Goal: Transaction & Acquisition: Subscribe to service/newsletter

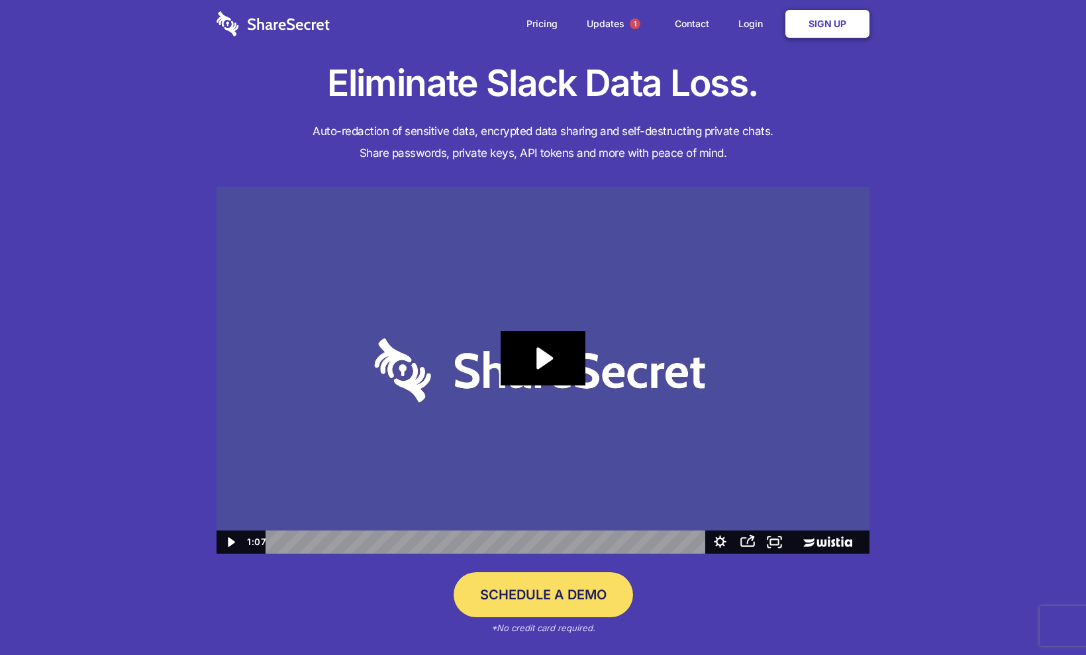
click at [831, 23] on link "Sign Up" at bounding box center [828, 24] width 84 height 28
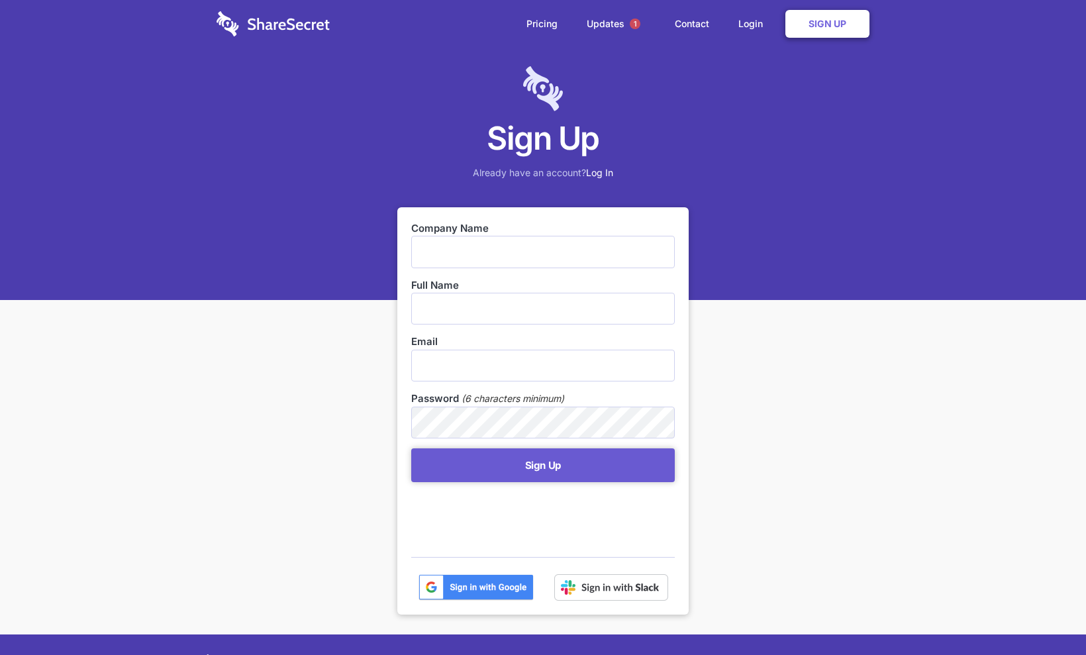
click at [592, 239] on input "text" at bounding box center [543, 252] width 264 height 32
click at [568, 258] on input "text" at bounding box center [543, 252] width 264 height 32
click at [923, 351] on div "Sign Up Already have an account? Log In Company Name Full Name Email Password (…" at bounding box center [543, 415] width 1086 height 830
click at [780, 340] on div "Sign Up Already have an account? Log In Company Name Full Name Email Password (…" at bounding box center [543, 415] width 1086 height 830
click at [488, 258] on input "text" at bounding box center [543, 252] width 264 height 32
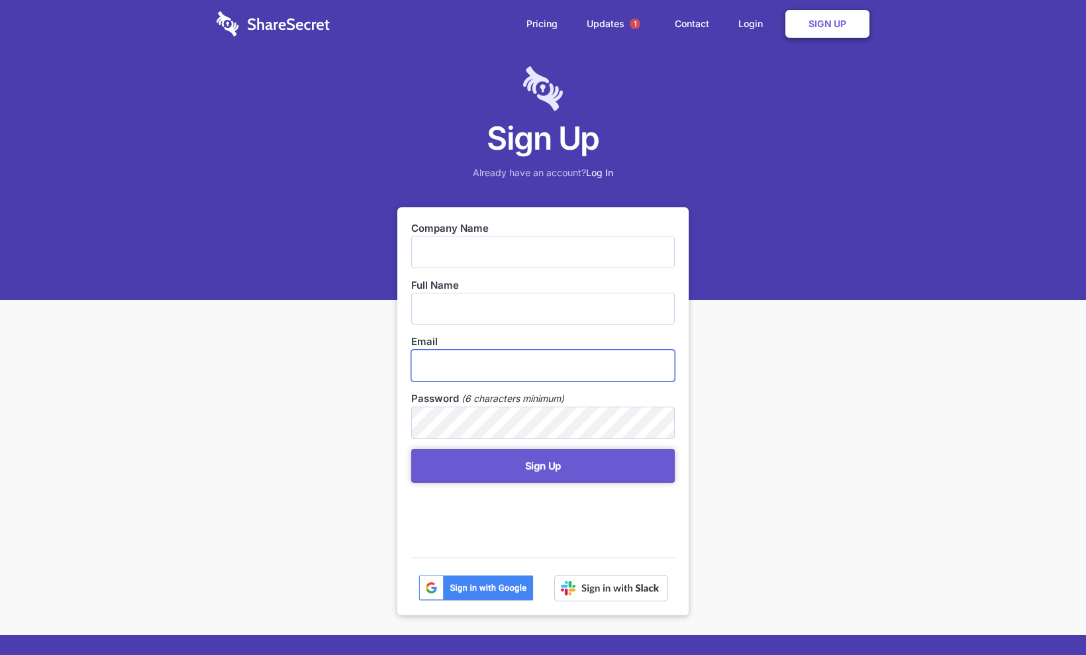
click at [490, 372] on input "email" at bounding box center [543, 366] width 264 height 32
paste input "[EMAIL_ADDRESS][DOMAIN_NAME]"
type input "[EMAIL_ADDRESS][DOMAIN_NAME]"
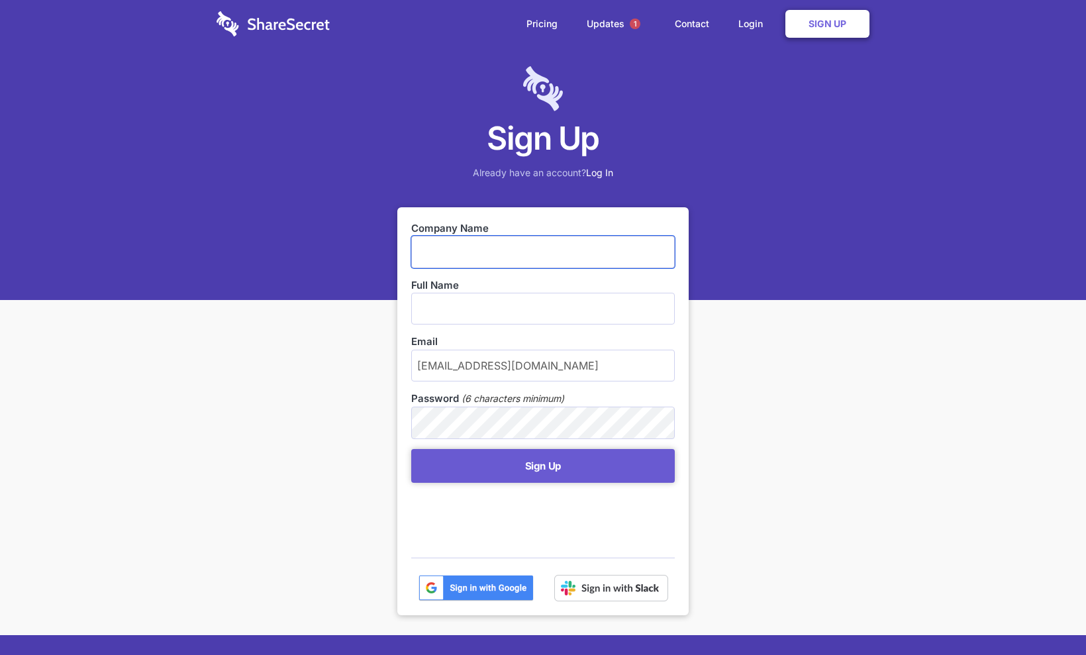
click at [478, 237] on input "text" at bounding box center [543, 252] width 264 height 32
type input "G"
type input "Document"
type input "D"
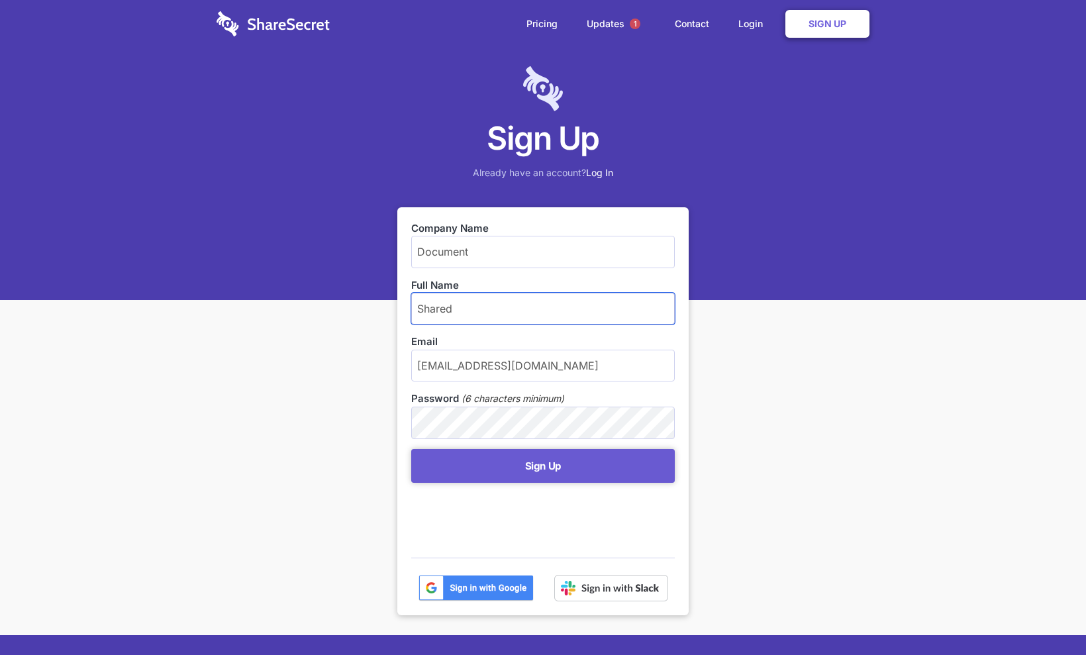
type input "Shared"
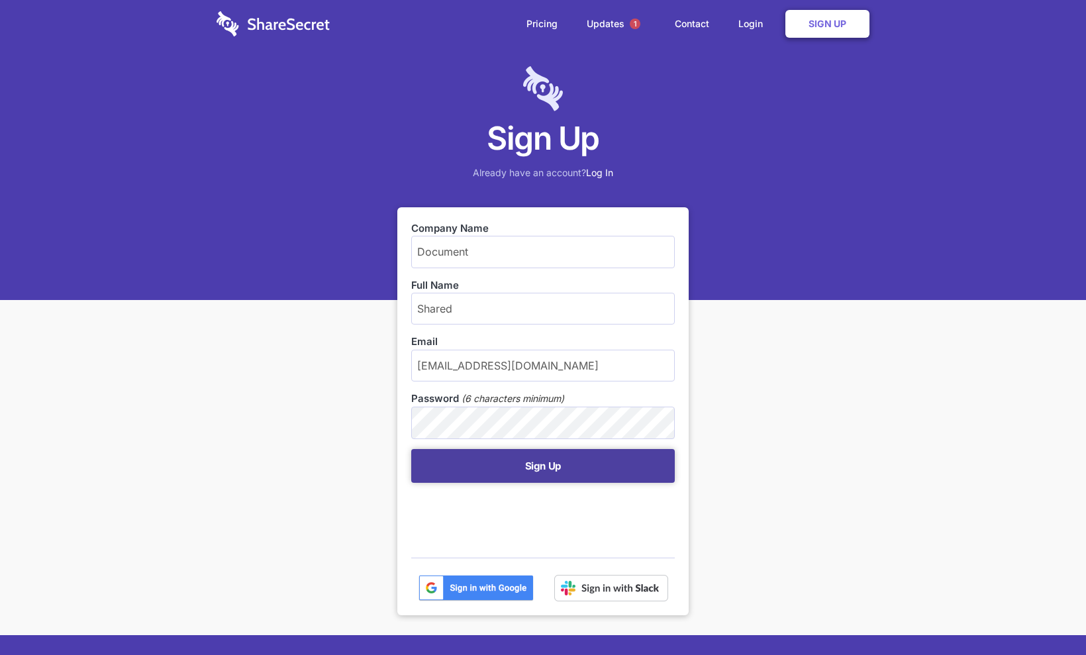
click at [580, 465] on button "Sign Up" at bounding box center [543, 466] width 264 height 34
click at [536, 468] on button "Sign Up" at bounding box center [543, 466] width 264 height 34
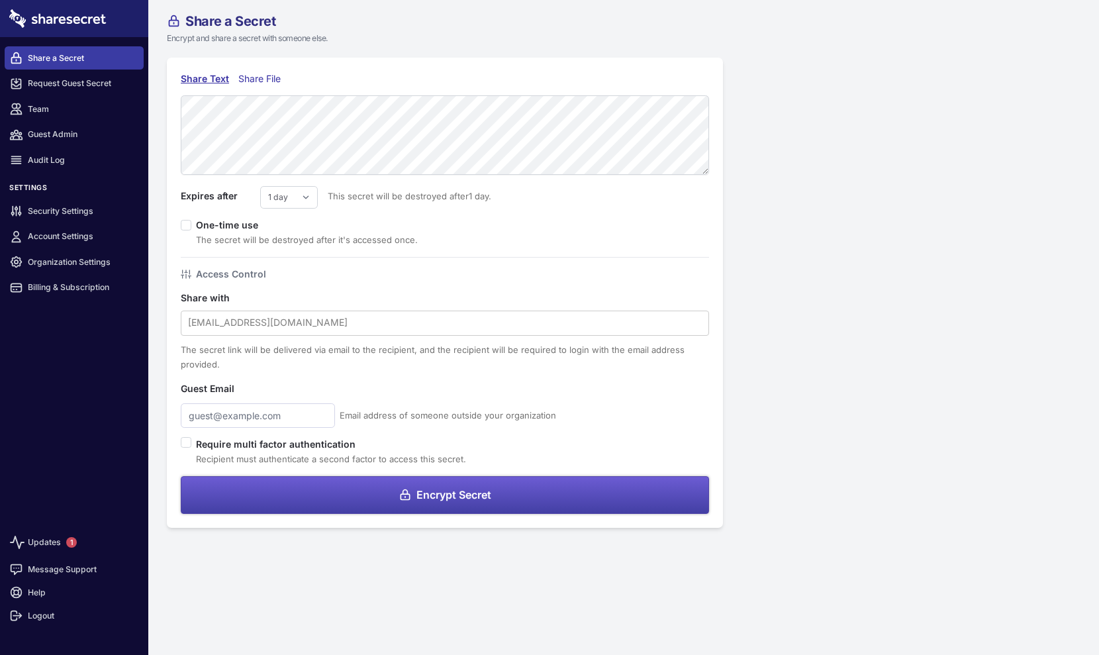
click at [265, 83] on div "Share File" at bounding box center [262, 79] width 48 height 15
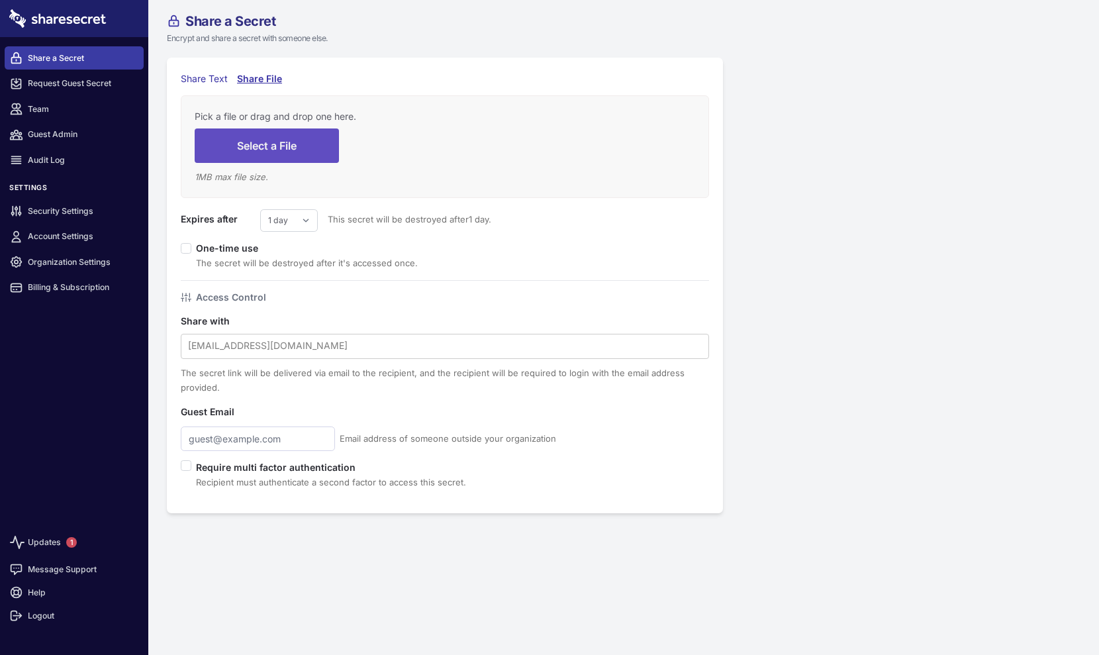
click at [282, 152] on button "Select a File" at bounding box center [267, 145] width 144 height 34
type input "C:\fakepath\pdf_scan_doc.pdf"
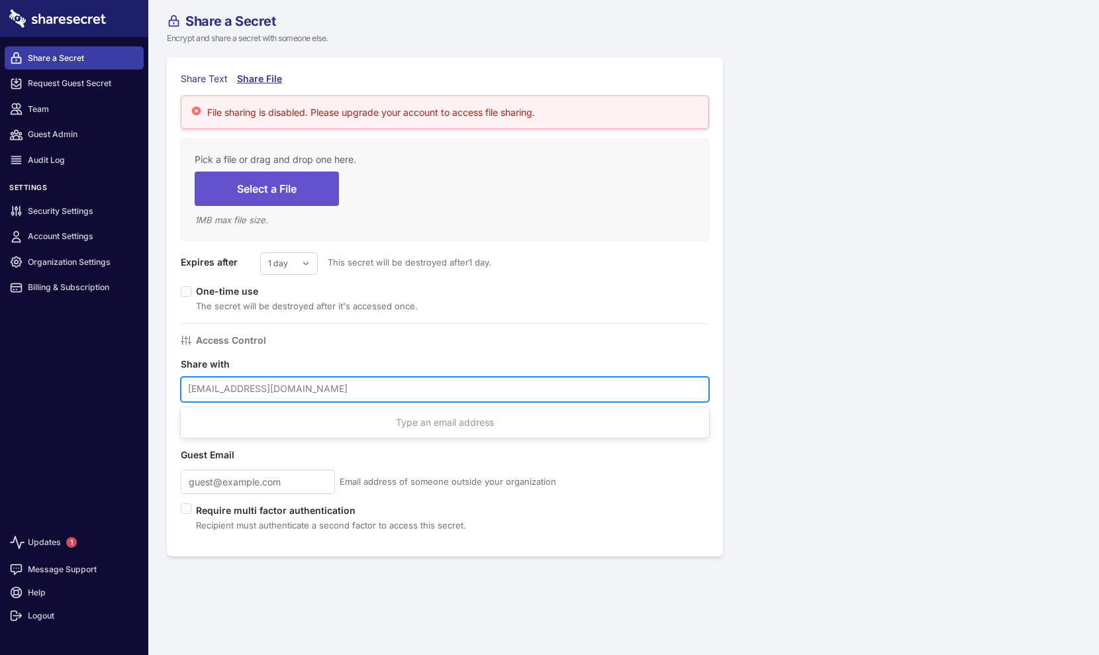
click at [269, 388] on div at bounding box center [445, 388] width 514 height 17
click at [282, 388] on div at bounding box center [445, 388] width 514 height 17
click at [334, 414] on div "Type an email address" at bounding box center [445, 422] width 529 height 25
type input "vlutz0909@gmail.com"
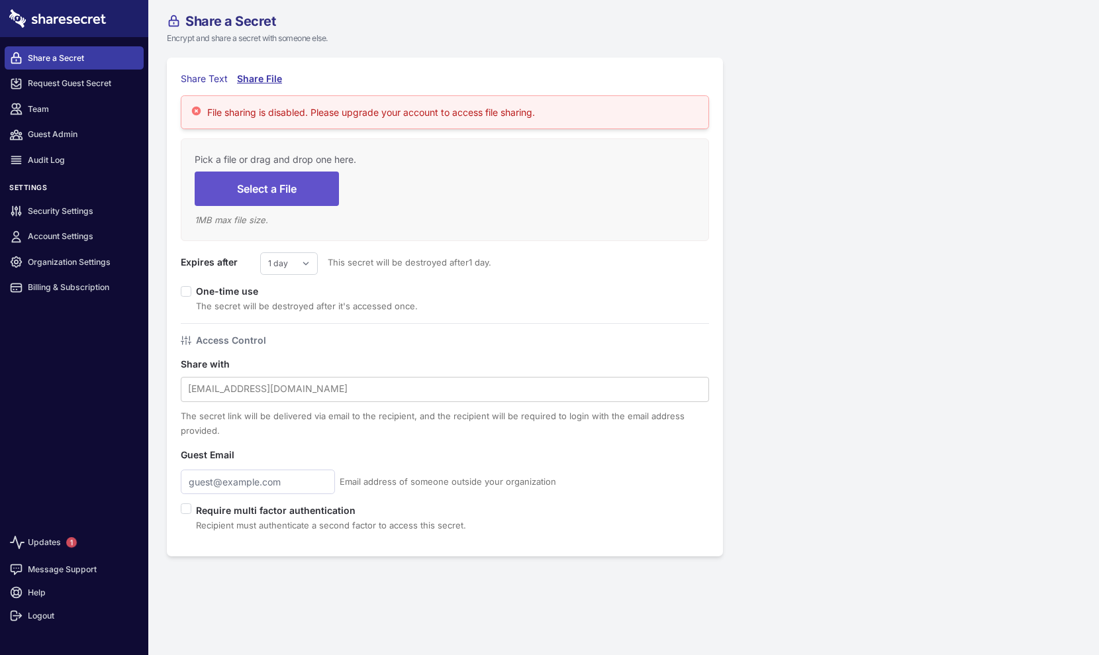
click at [584, 472] on div "Email address of someone outside your organization" at bounding box center [445, 482] width 529 height 25
click at [189, 72] on div "Share Text" at bounding box center [204, 79] width 47 height 15
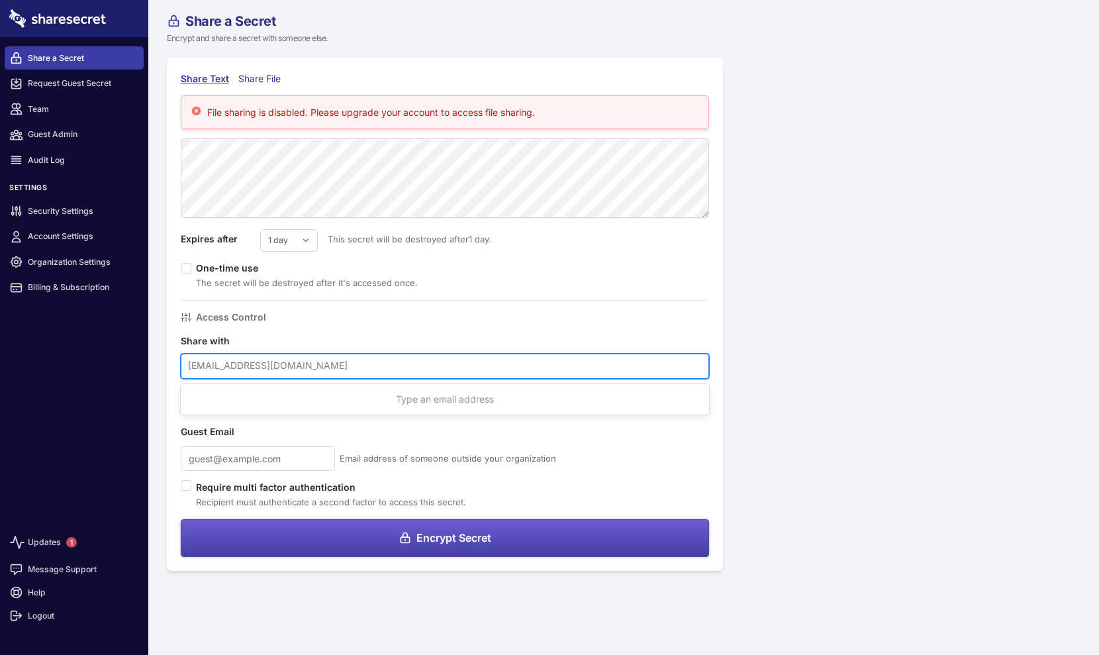
click at [242, 374] on div at bounding box center [445, 365] width 514 height 17
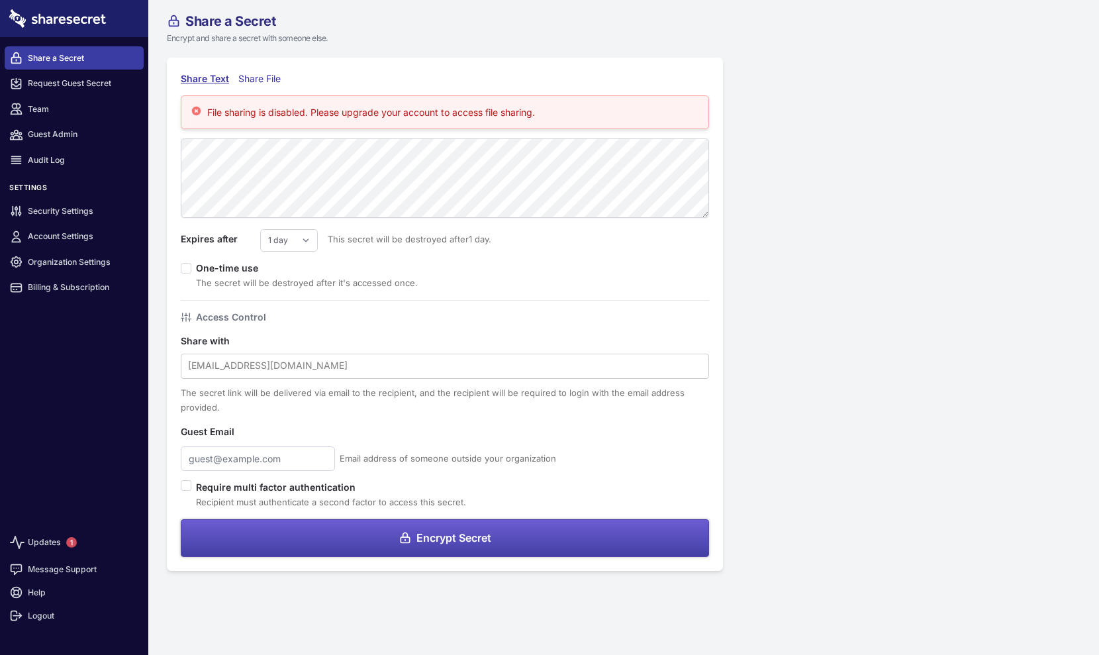
click at [589, 469] on div "Email address of someone outside your organization" at bounding box center [445, 458] width 529 height 25
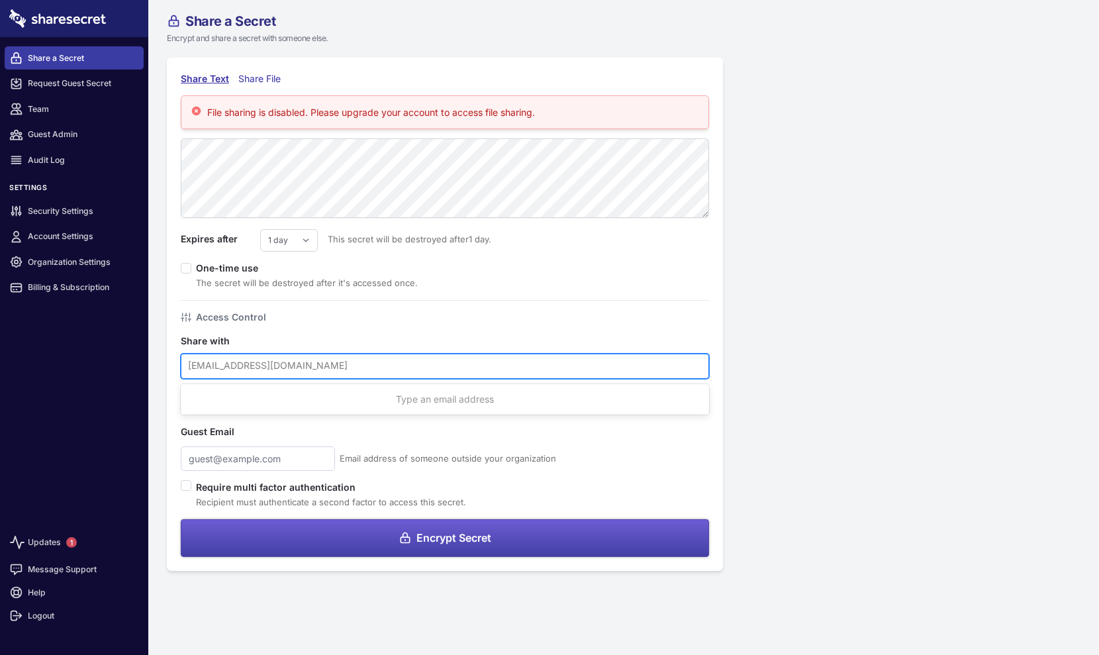
click at [297, 364] on div at bounding box center [445, 365] width 514 height 17
type input "vlutz0909@gmail.com"
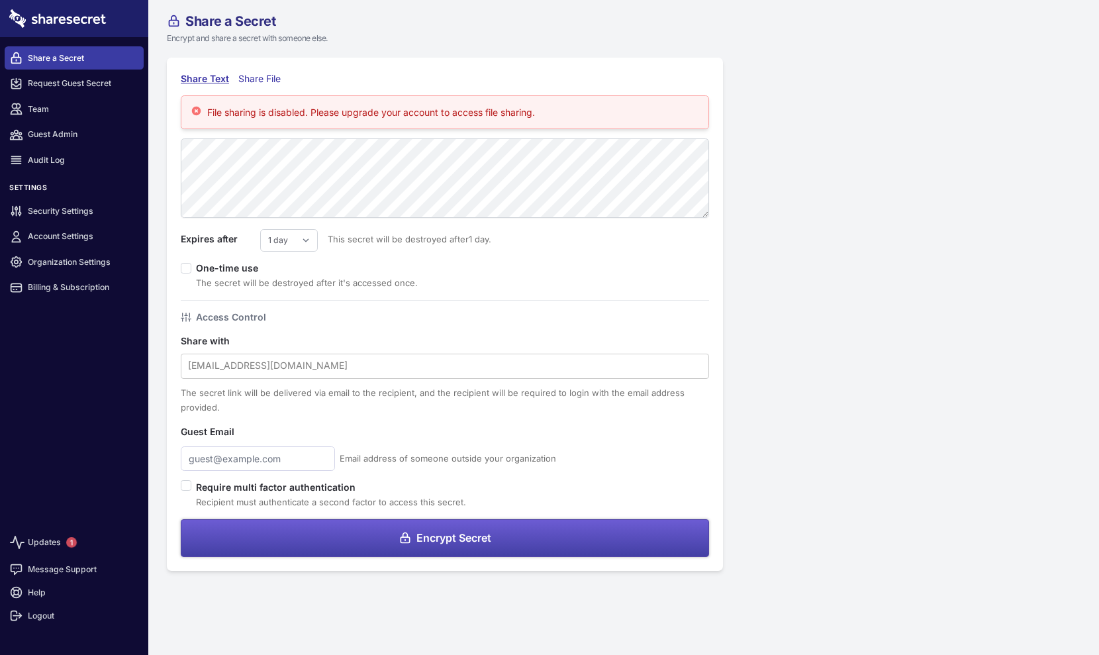
click at [521, 438] on div "Guest Email" at bounding box center [445, 432] width 529 height 15
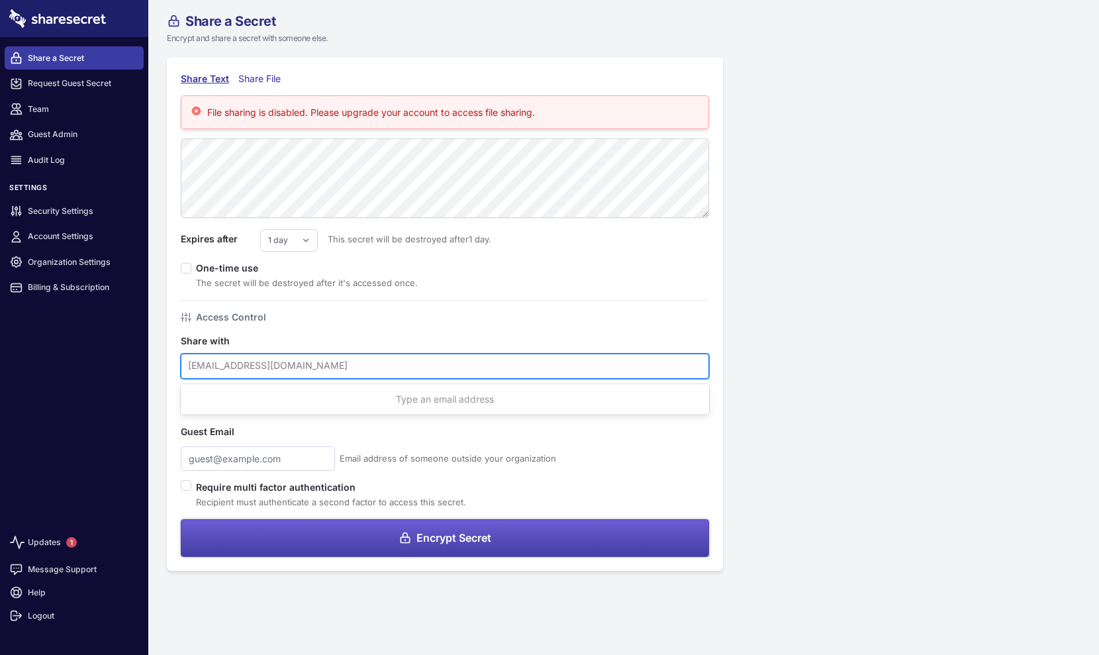
click at [359, 366] on div at bounding box center [445, 365] width 514 height 17
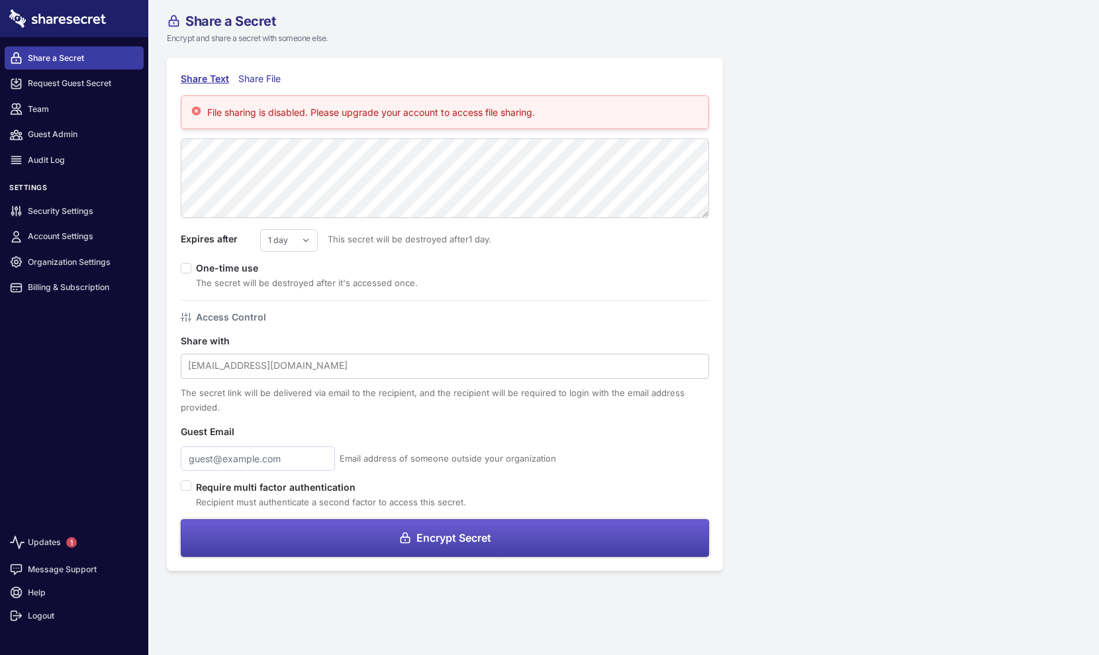
click at [650, 466] on div "Email address of someone outside your organization" at bounding box center [445, 458] width 529 height 25
click at [289, 371] on div at bounding box center [445, 365] width 514 height 17
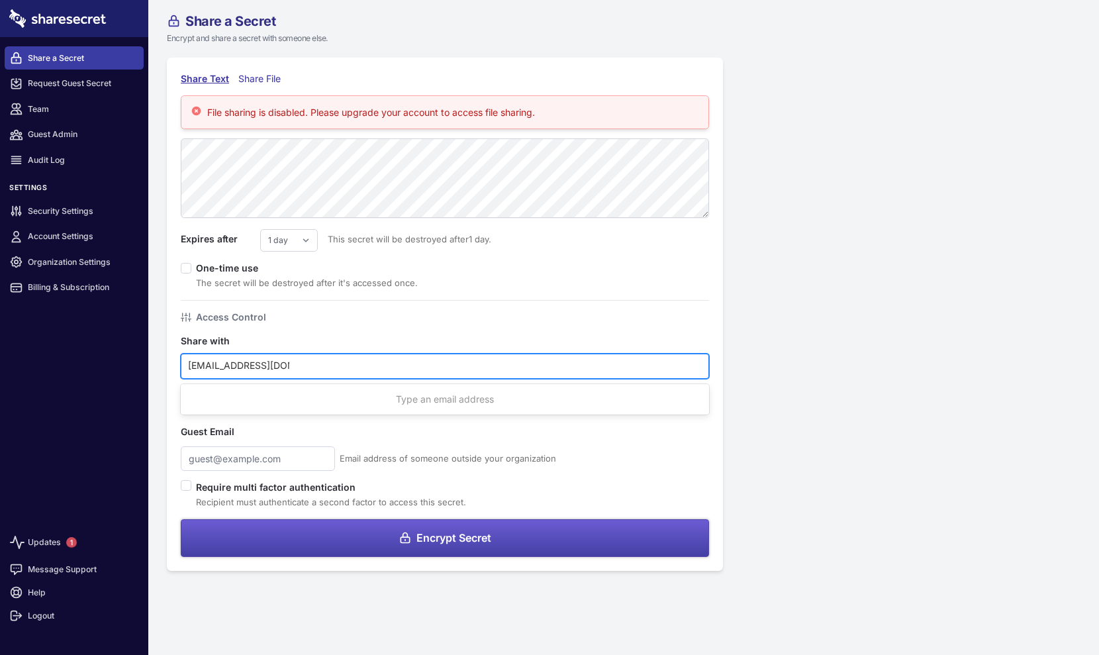
type input "vlutz0909@gmail.com"
click at [181, 519] on button "Encrypt Secret" at bounding box center [445, 538] width 529 height 38
